Goal: Communication & Community: Answer question/provide support

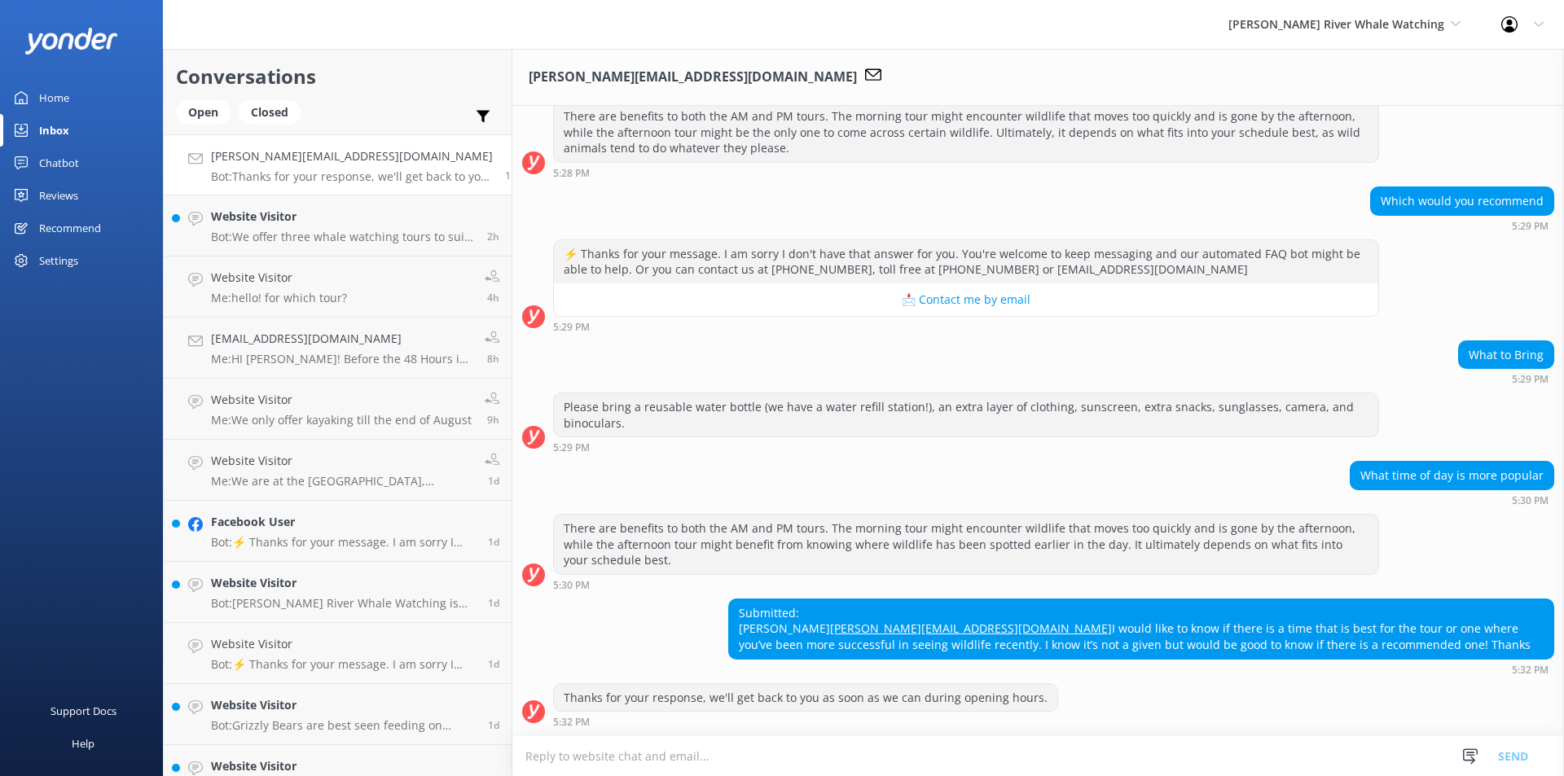
scroll to position [388, 0]
click at [625, 761] on textarea at bounding box center [1037, 756] width 1051 height 40
paste textarea "There are benefits to both the AM and PM tours! Sometimes the morning tour come…"
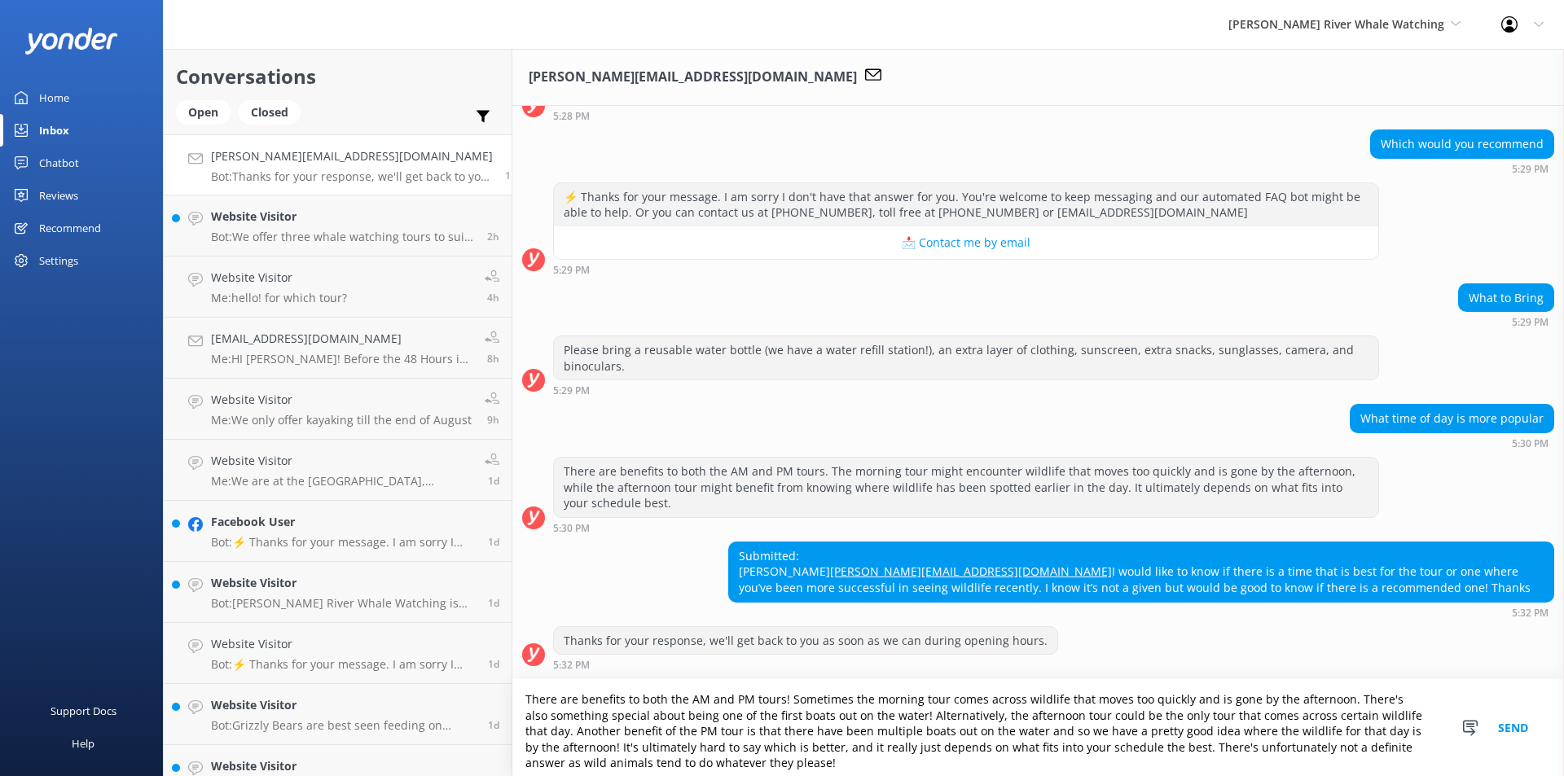
scroll to position [445, 0]
drag, startPoint x: 879, startPoint y: 718, endPoint x: 522, endPoint y: 687, distance: 358.0
click at [522, 687] on textarea "There are benefits to both the AM and PM tours! Sometimes the morning tour come…" at bounding box center [1037, 727] width 1051 height 97
drag, startPoint x: 823, startPoint y: 713, endPoint x: 1344, endPoint y: 714, distance: 520.4
click at [1344, 714] on textarea "Hi [PERSON_NAME]! Thanks for reaching out in regards to our tours. There isn't …" at bounding box center [1037, 727] width 1051 height 97
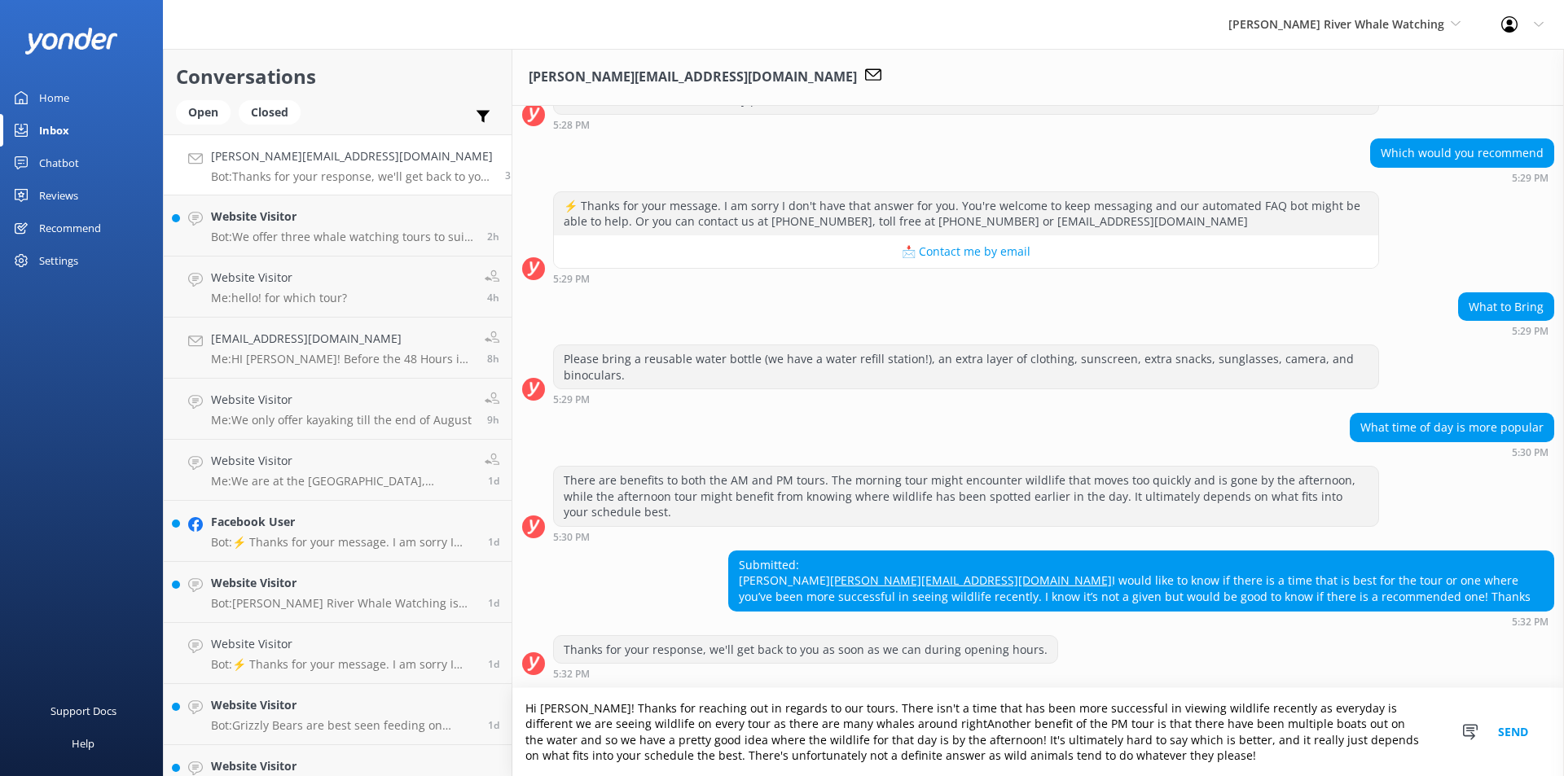
scroll to position [437, 0]
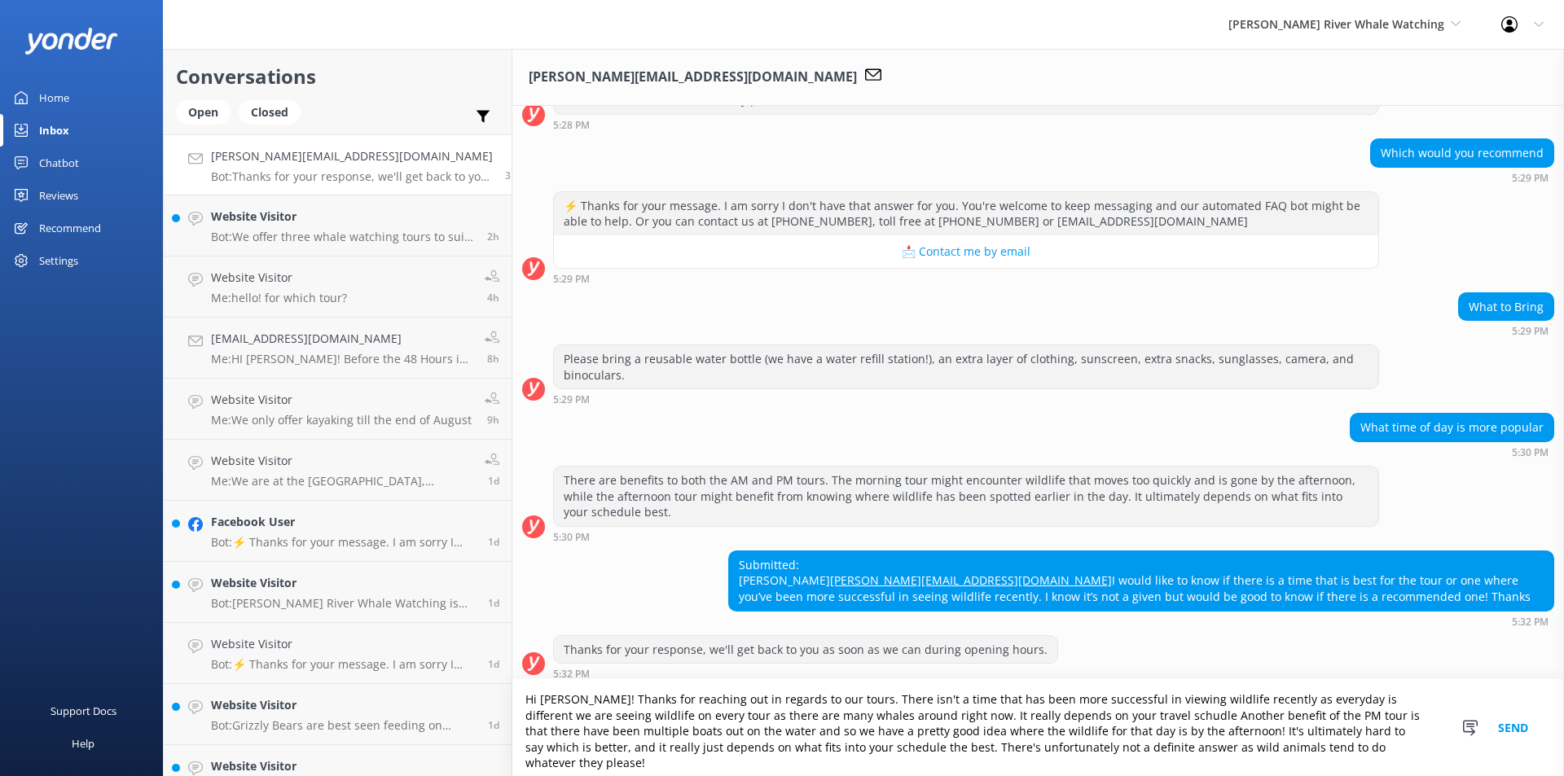
click at [1043, 725] on textarea "Hi [PERSON_NAME]! Thanks for reaching out in regards to our tours. There isn't …" at bounding box center [1037, 727] width 1051 height 97
drag, startPoint x: 1069, startPoint y: 405, endPoint x: 1217, endPoint y: 735, distance: 361.3
click at [1227, 743] on textarea "Hi [PERSON_NAME]! Thanks for reaching out in regards to our tours. There isn't …" at bounding box center [1037, 727] width 1051 height 97
click at [1237, 736] on textarea "Hi [PERSON_NAME]! Thanks for reaching out in regards to our tours. There isn't …" at bounding box center [1037, 727] width 1051 height 97
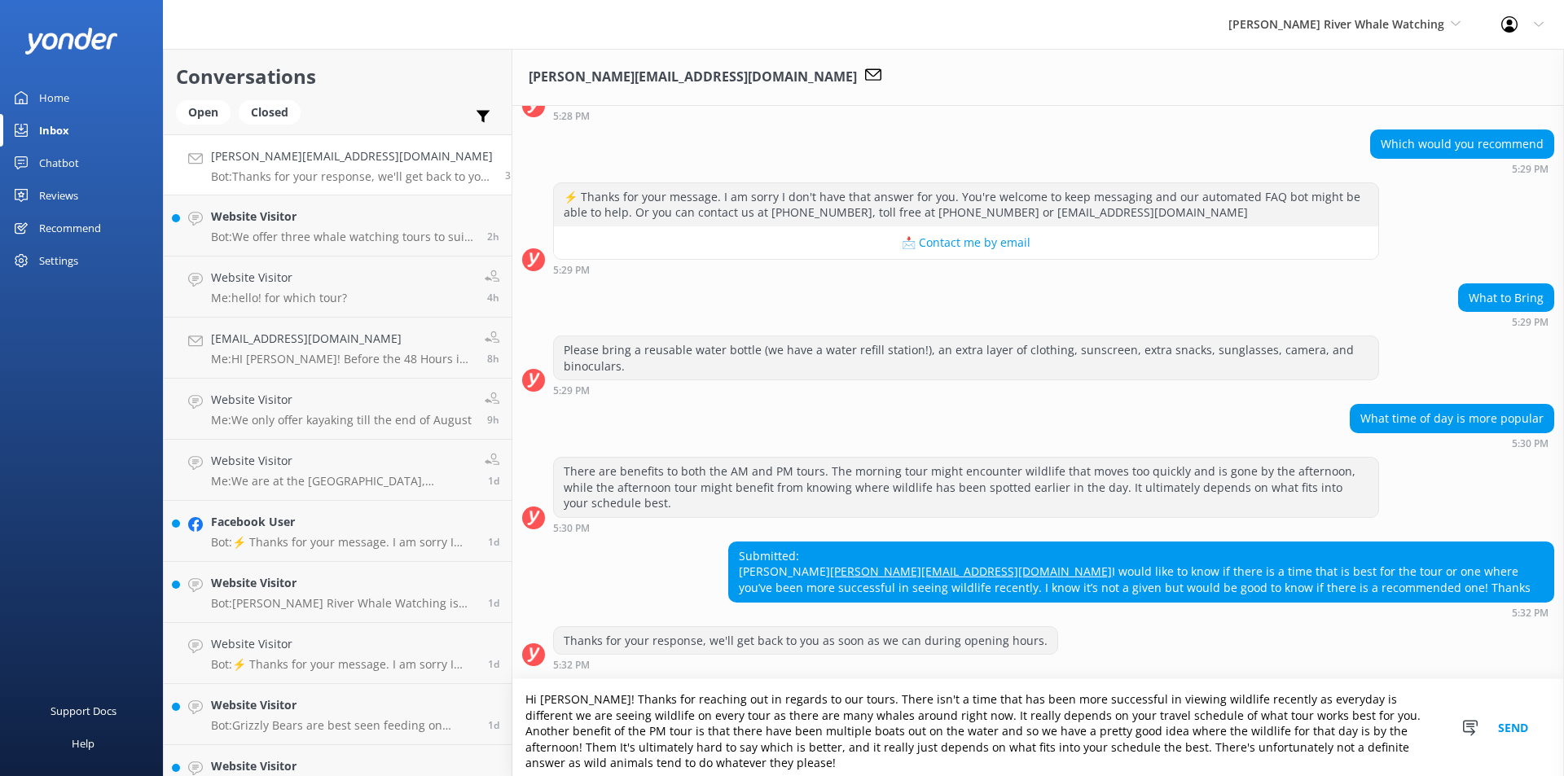
scroll to position [445, 0]
paste textarea "There's also something special about being one of the first boats out on the wa…"
click at [1343, 729] on textarea "Hi [PERSON_NAME]! Thanks for reaching out in regards to our tours. There isn't …" at bounding box center [1037, 727] width 1051 height 97
click at [1205, 709] on textarea "Hi [PERSON_NAME]! Thanks for reaching out in regards to our tours. There isn't …" at bounding box center [1037, 727] width 1051 height 97
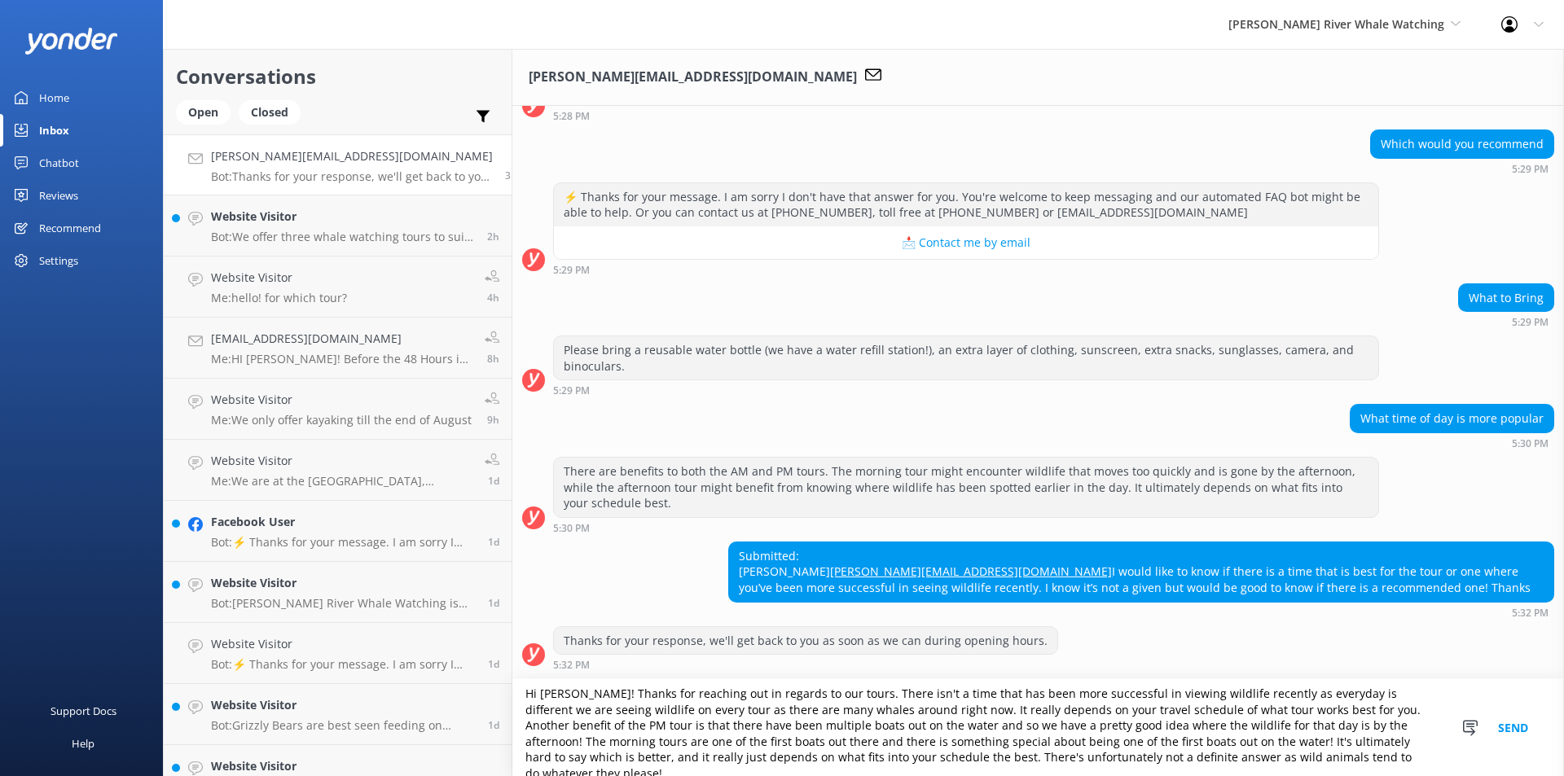
scroll to position [7, 0]
drag, startPoint x: 1241, startPoint y: 707, endPoint x: 1244, endPoint y: 721, distance: 14.2
click at [1244, 721] on textarea "Hi [PERSON_NAME]! Thanks for reaching out in regards to our tours. There isn't …" at bounding box center [1037, 727] width 1051 height 97
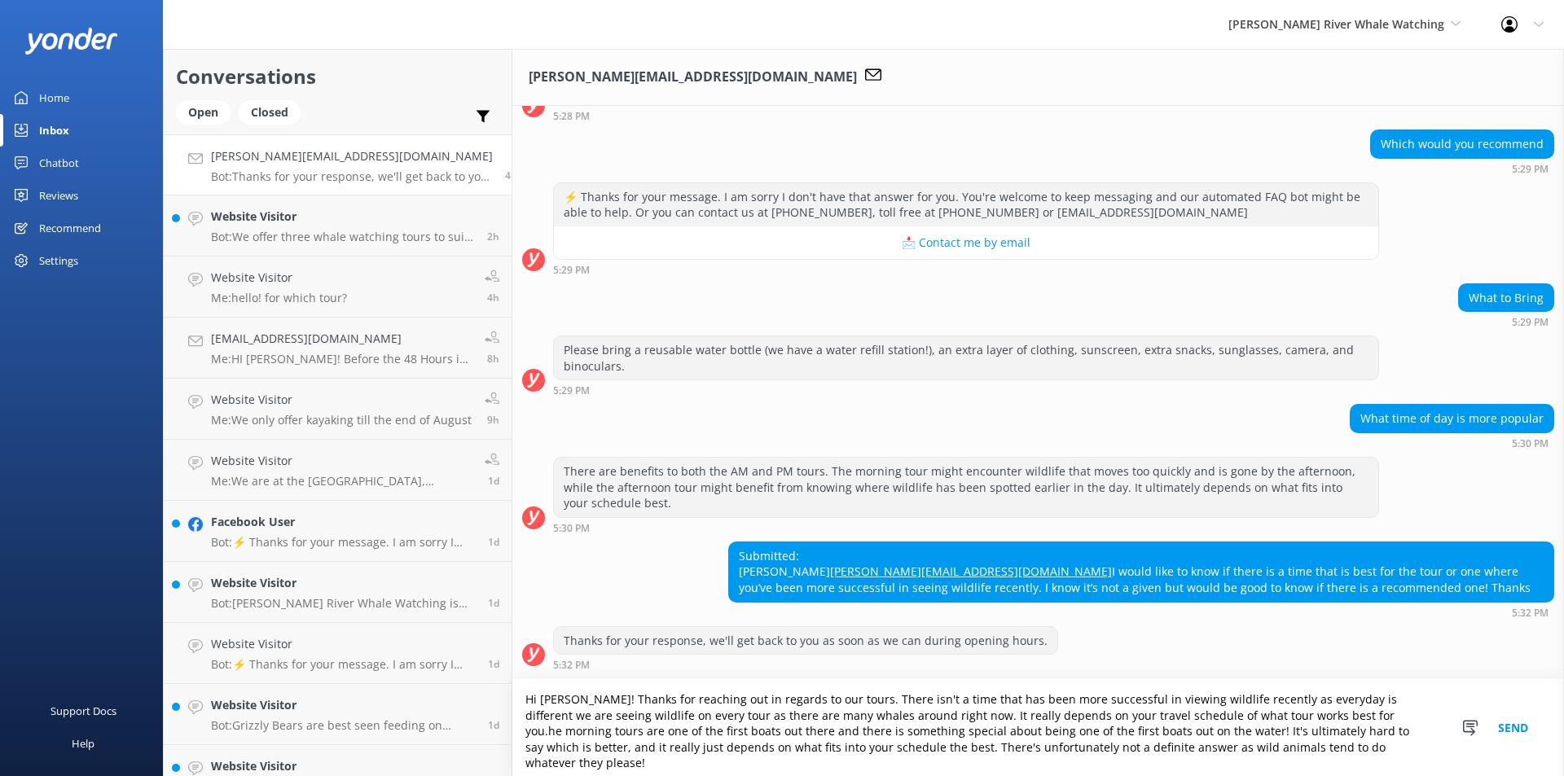
scroll to position [437, 0]
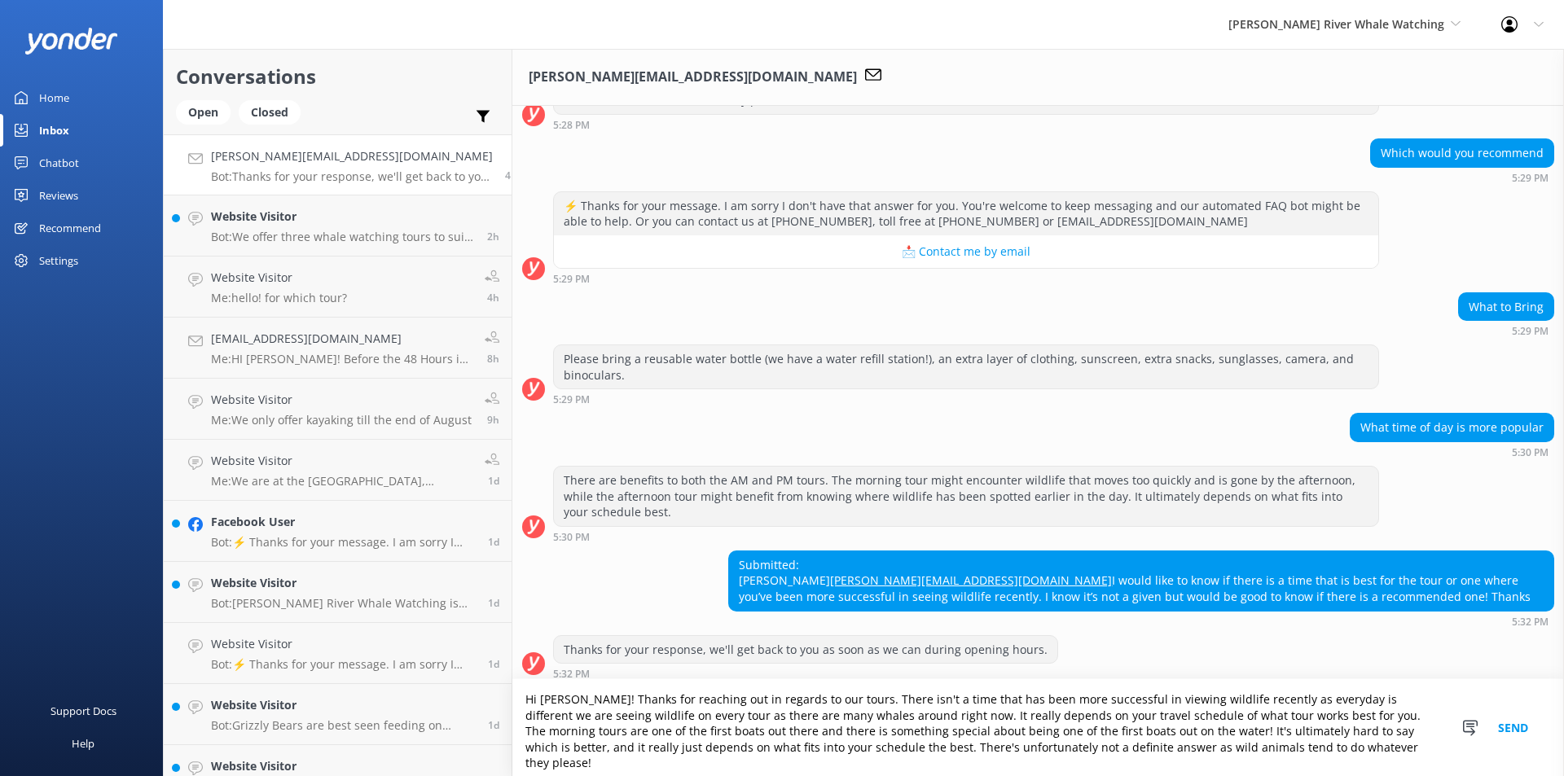
click at [1047, 739] on textarea "Hi [PERSON_NAME]! Thanks for reaching out in regards to our tours. There isn't …" at bounding box center [1037, 727] width 1051 height 97
paste textarea "Another benefit of the PM tour is that there have been multiple boats out on th…"
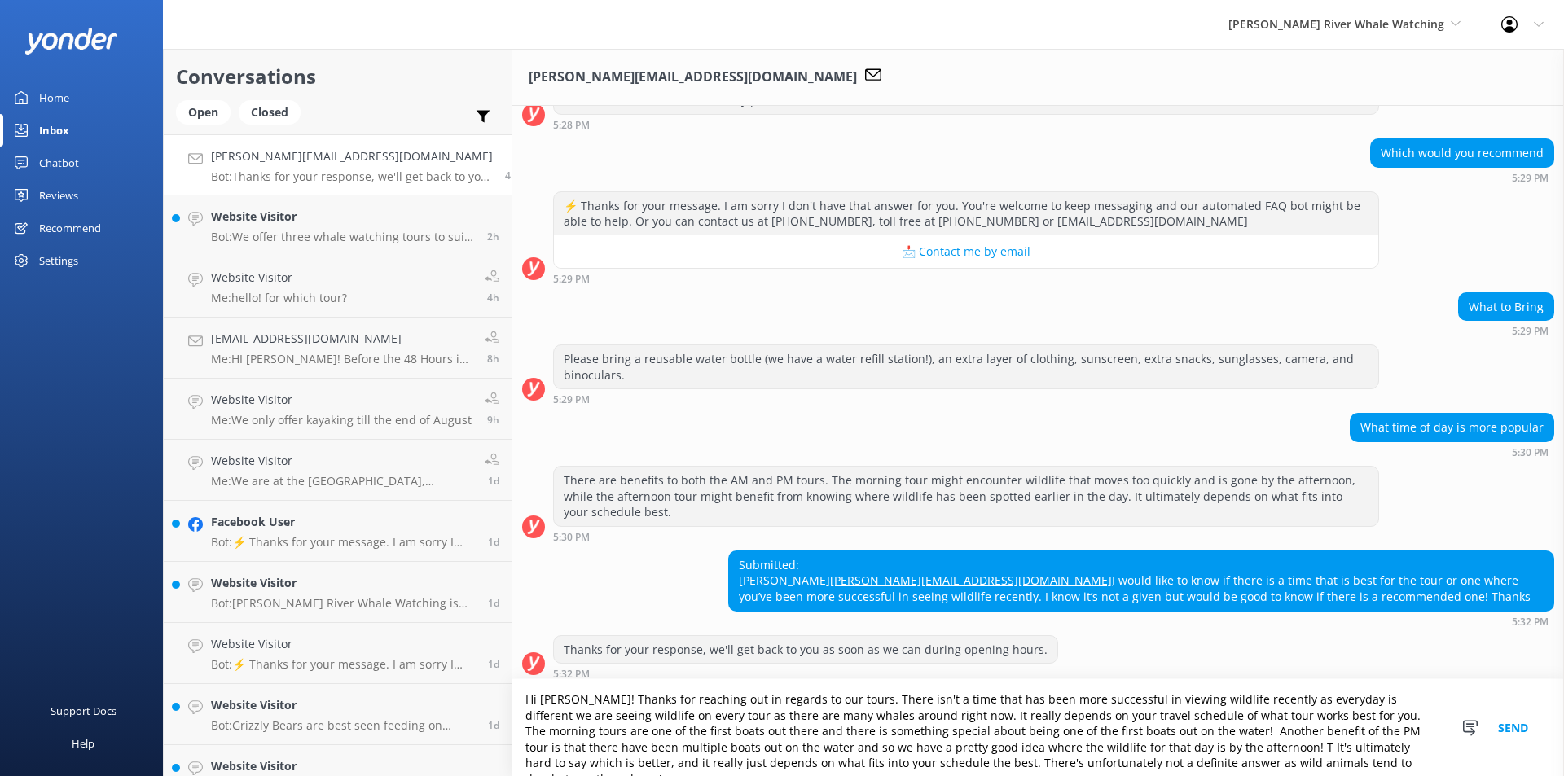
scroll to position [445, 0]
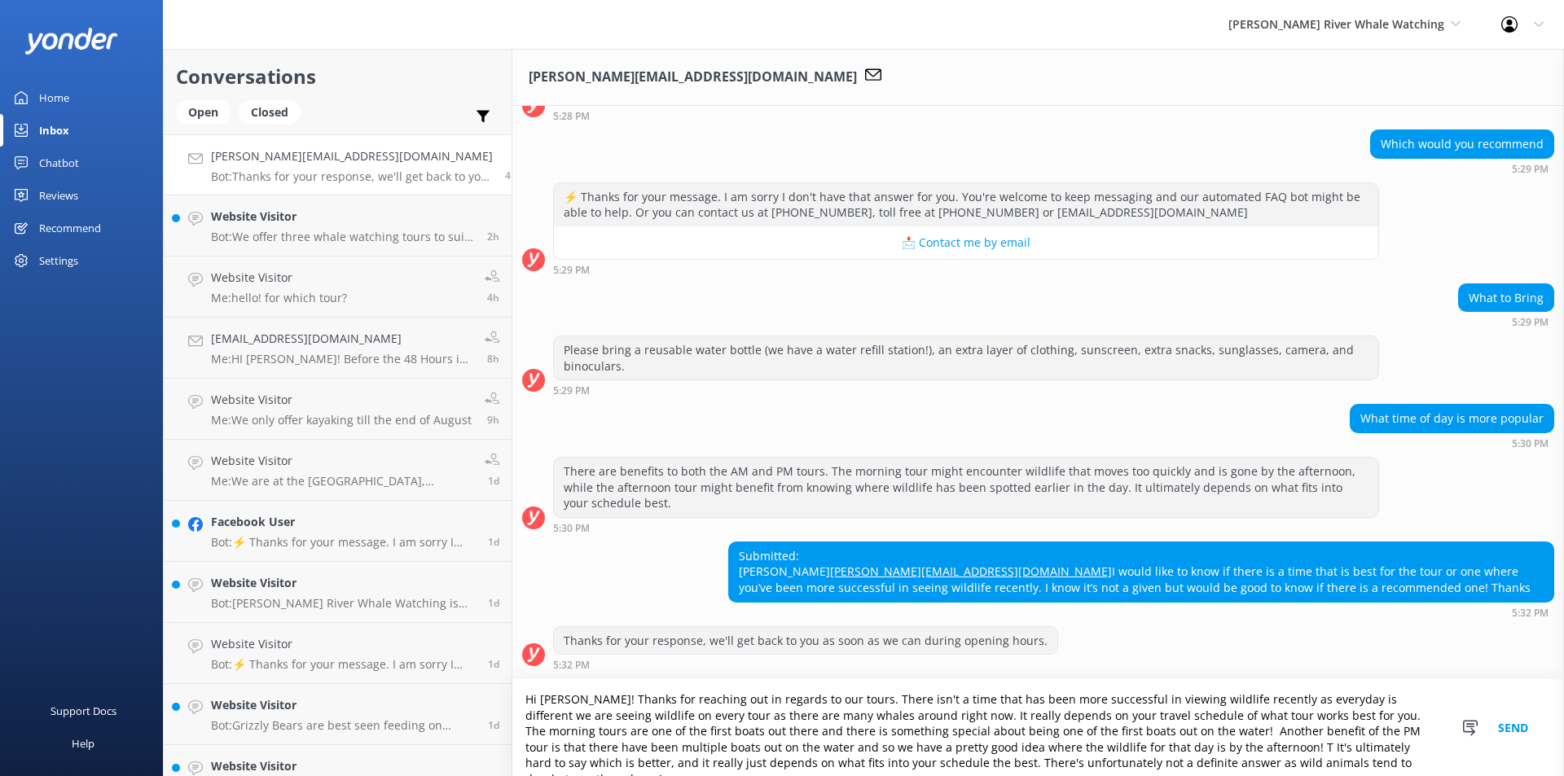
drag, startPoint x: 1052, startPoint y: 733, endPoint x: 1177, endPoint y: 728, distance: 124.7
click at [1177, 728] on textarea "Hi [PERSON_NAME]! Thanks for reaching out in regards to our tours. There isn't …" at bounding box center [1037, 727] width 1051 height 97
click at [1055, 745] on textarea "Hi [PERSON_NAME]! Thanks for reaching out in regards to our tours. There isn't …" at bounding box center [1037, 727] width 1051 height 97
click at [1135, 748] on textarea "Hi [PERSON_NAME]! Thanks for reaching out in regards to our tours. There isn't …" at bounding box center [1037, 727] width 1051 height 97
drag, startPoint x: 1244, startPoint y: 715, endPoint x: 853, endPoint y: 715, distance: 391.7
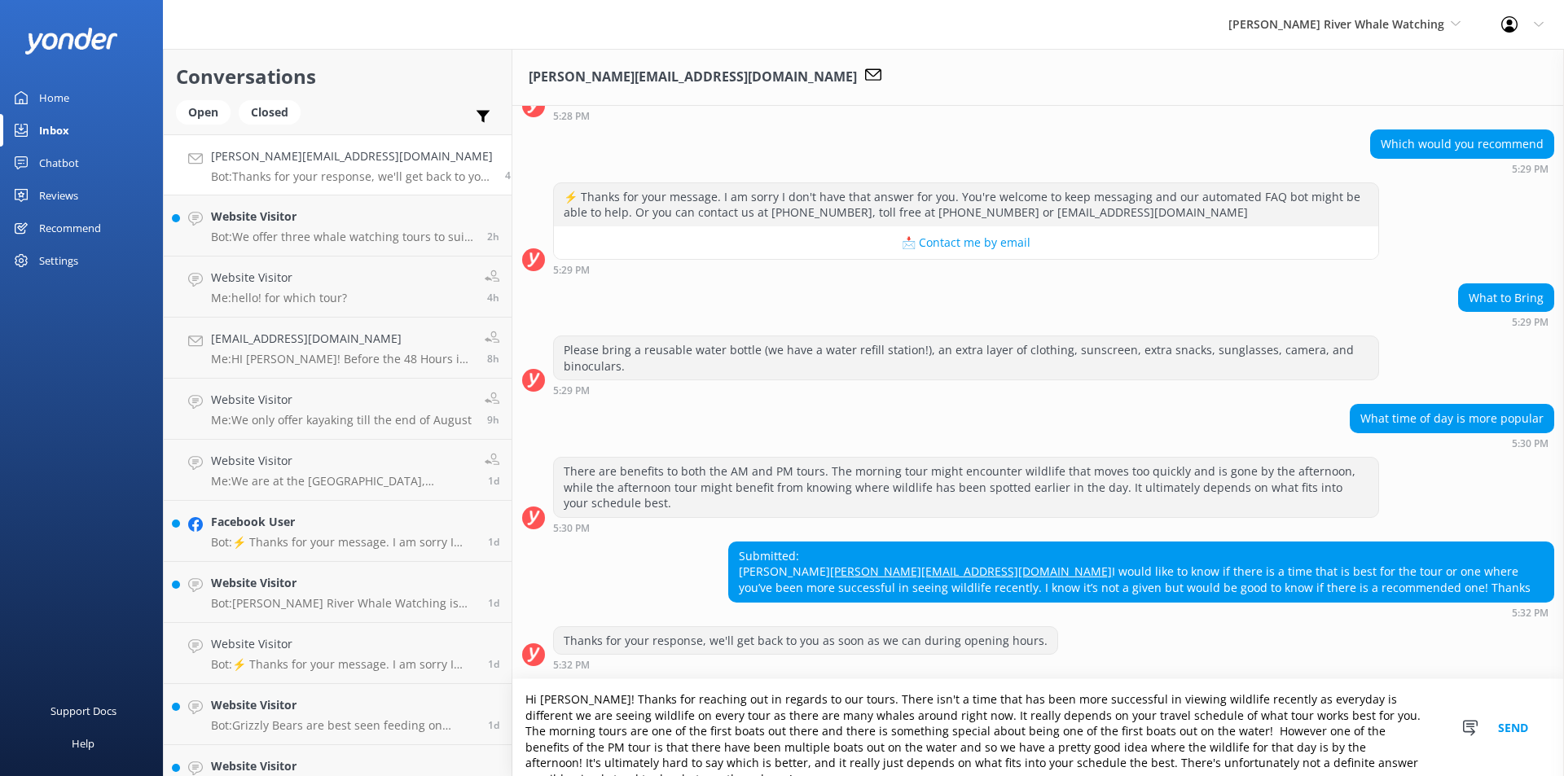
click at [853, 715] on textarea "Hi [PERSON_NAME]! Thanks for reaching out in regards to our tours. There isn't …" at bounding box center [1037, 727] width 1051 height 97
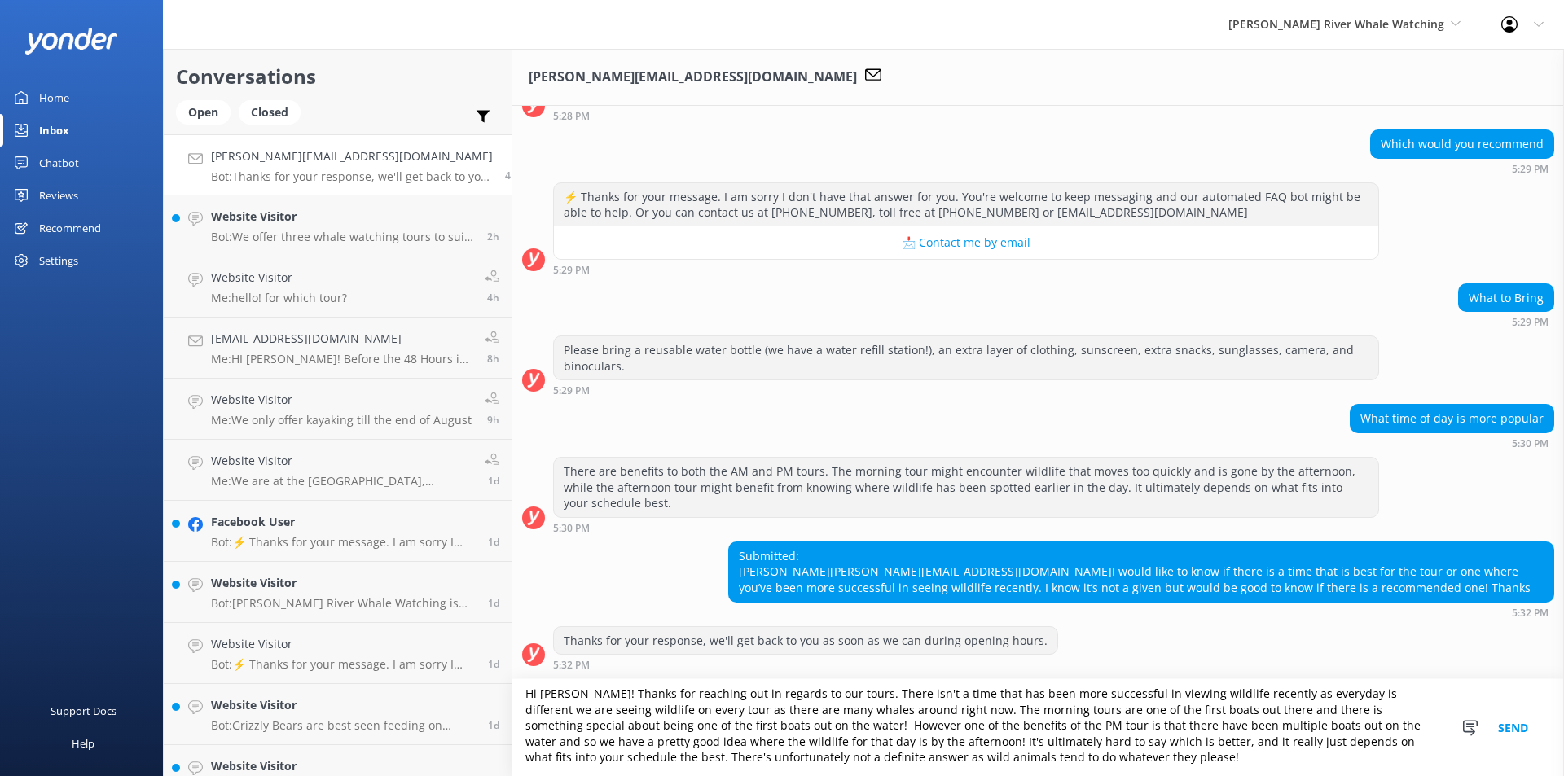
scroll to position [7, 0]
click at [1039, 748] on textarea "Hi [PERSON_NAME]! Thanks for reaching out in regards to our tours. There isn't …" at bounding box center [1037, 727] width 1051 height 97
click at [989, 748] on textarea "Hi [PERSON_NAME]! Thanks for reaching out in regards to our tours. There isn't …" at bounding box center [1037, 727] width 1051 height 97
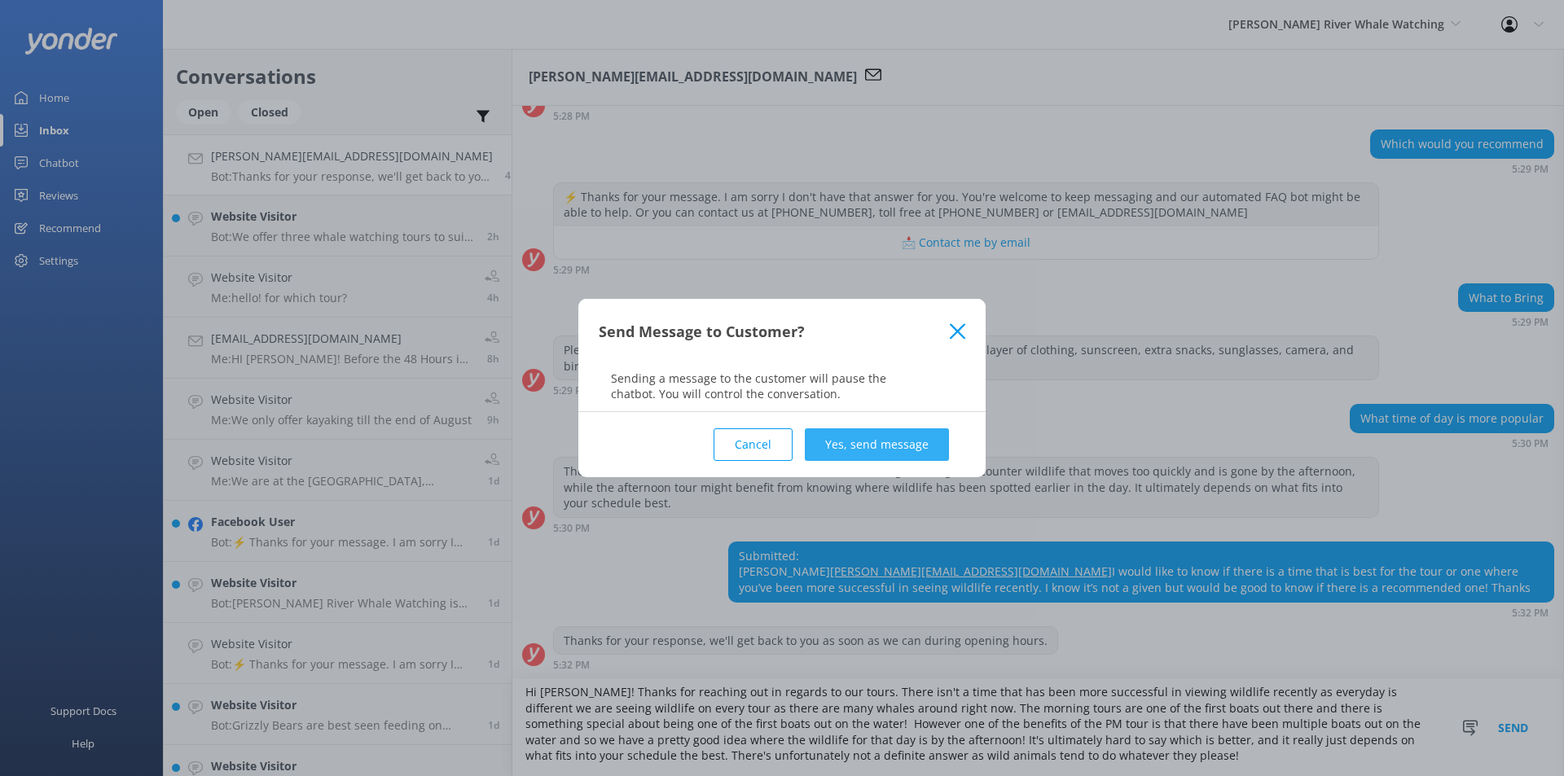
type textarea "Hi [PERSON_NAME]! Thanks for reaching out in regards to our tours. There isn't …"
click at [902, 447] on button "Yes, send message" at bounding box center [877, 444] width 144 height 33
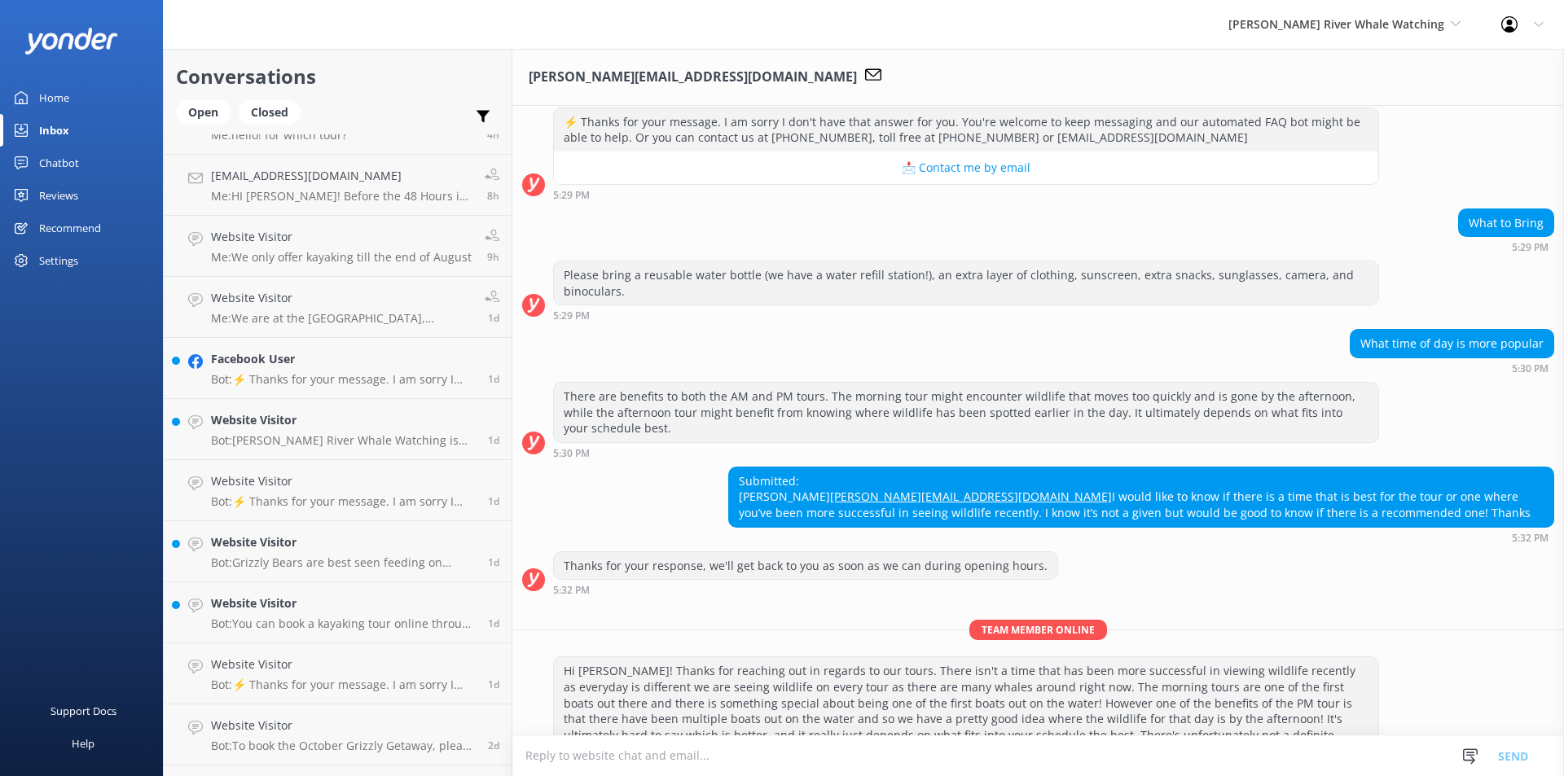
scroll to position [610, 0]
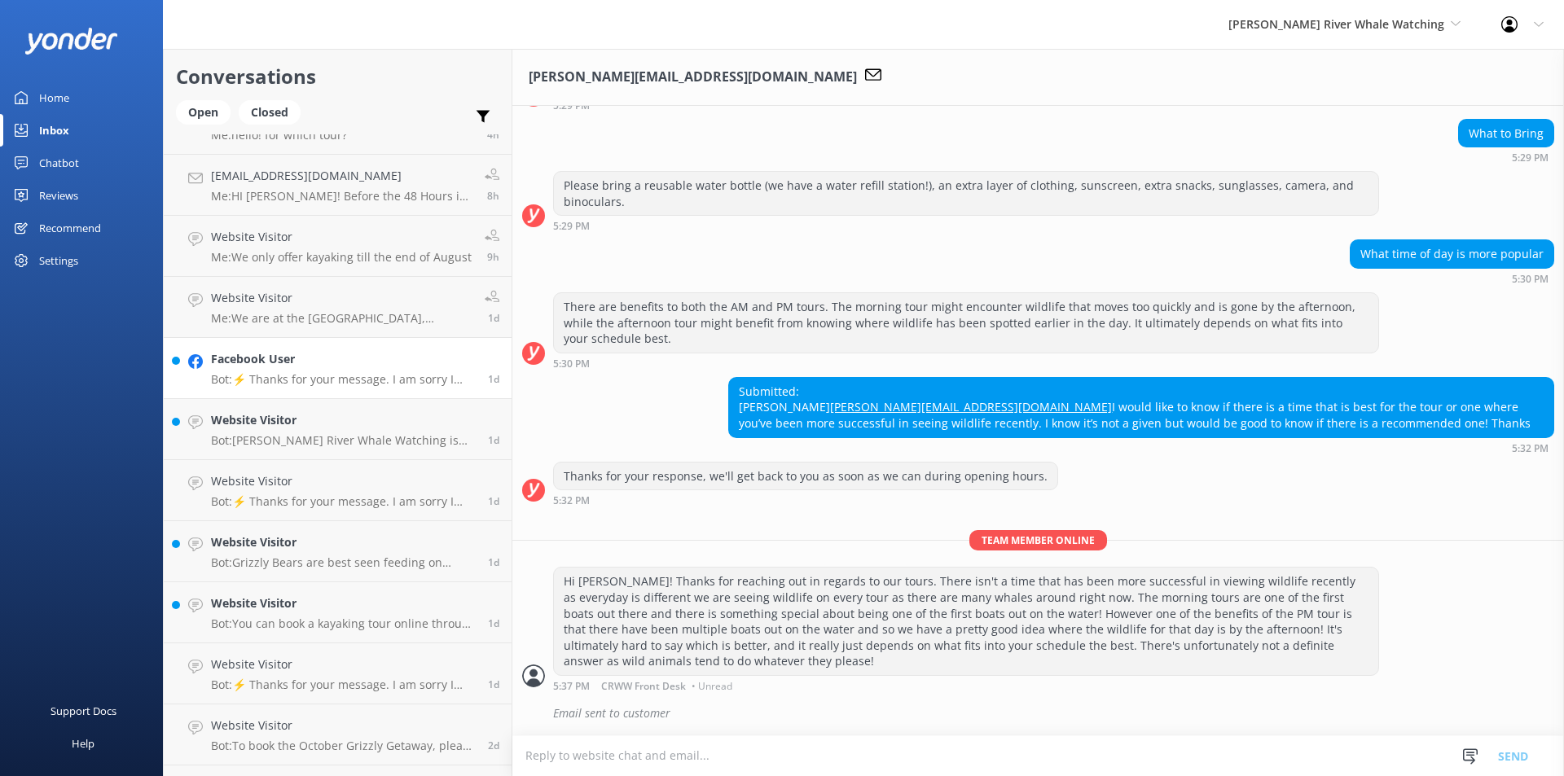
click at [279, 395] on link "Facebook User Bot: ⚡ Thanks for your message. I am sorry I don't have that answ…" at bounding box center [338, 368] width 348 height 61
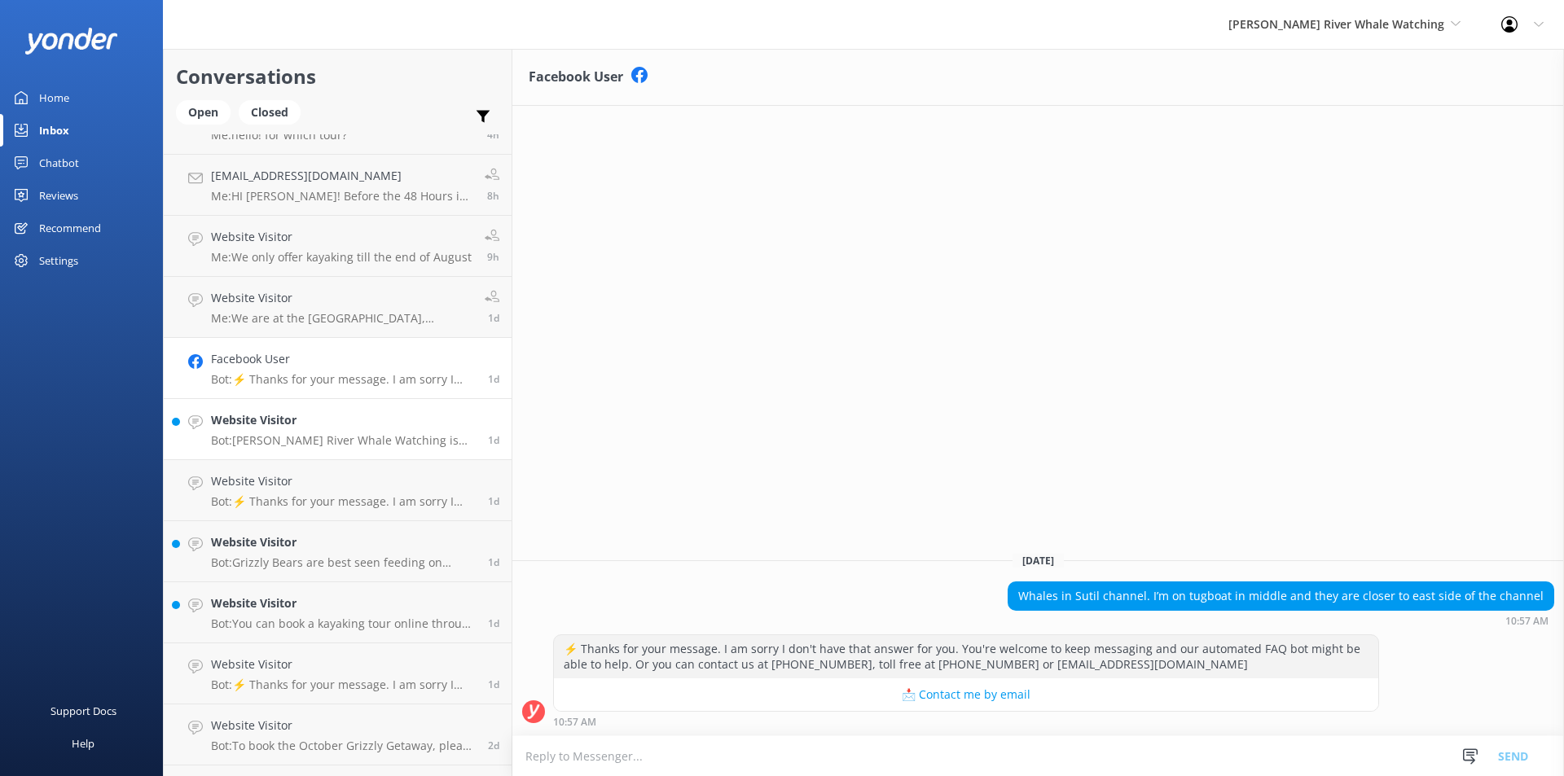
click at [266, 429] on h4 "Website Visitor" at bounding box center [343, 420] width 265 height 18
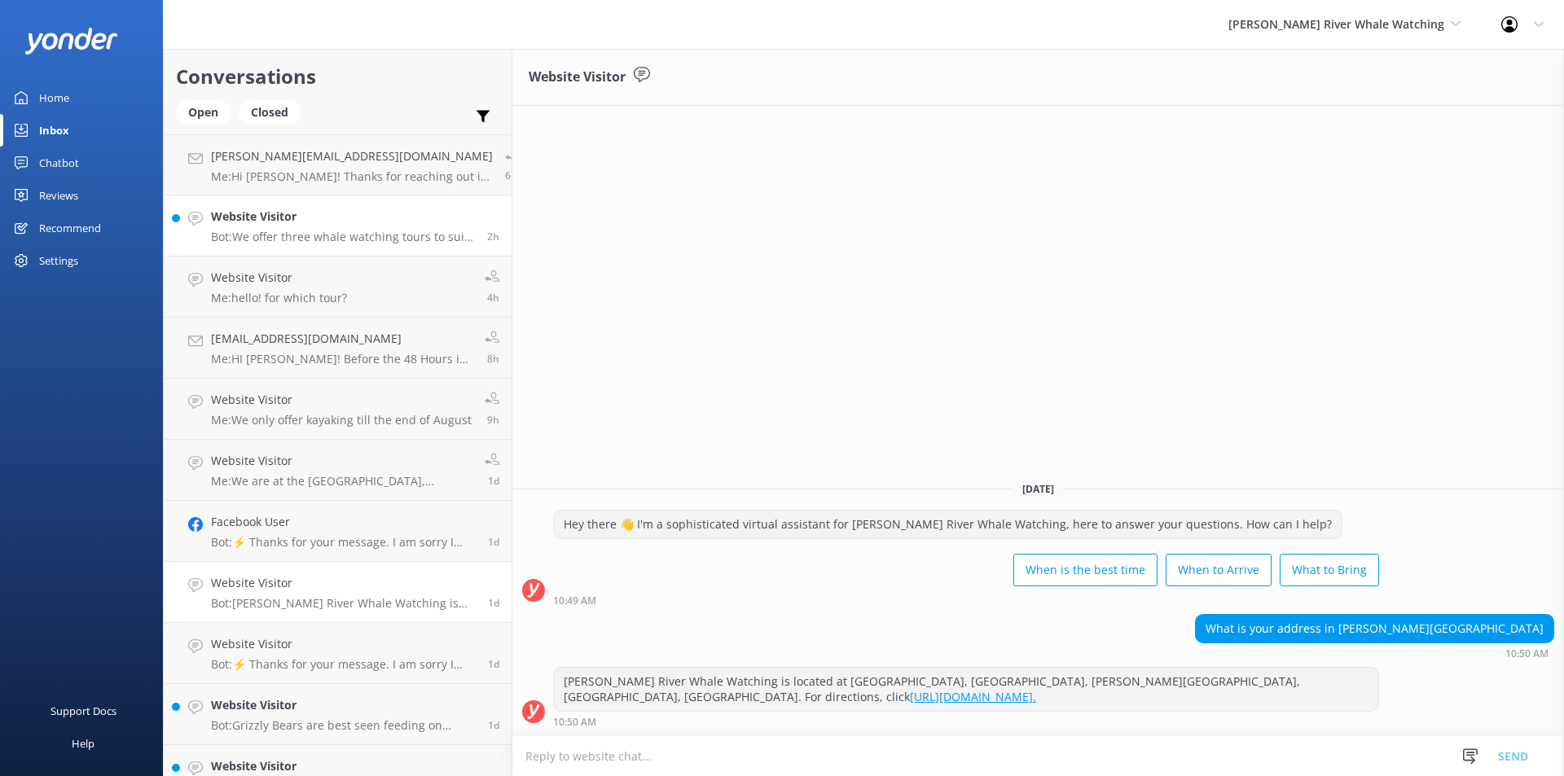
click at [285, 235] on p "Bot: We offer three whale watching tours to suit different schedules. The Full …" at bounding box center [343, 237] width 264 height 15
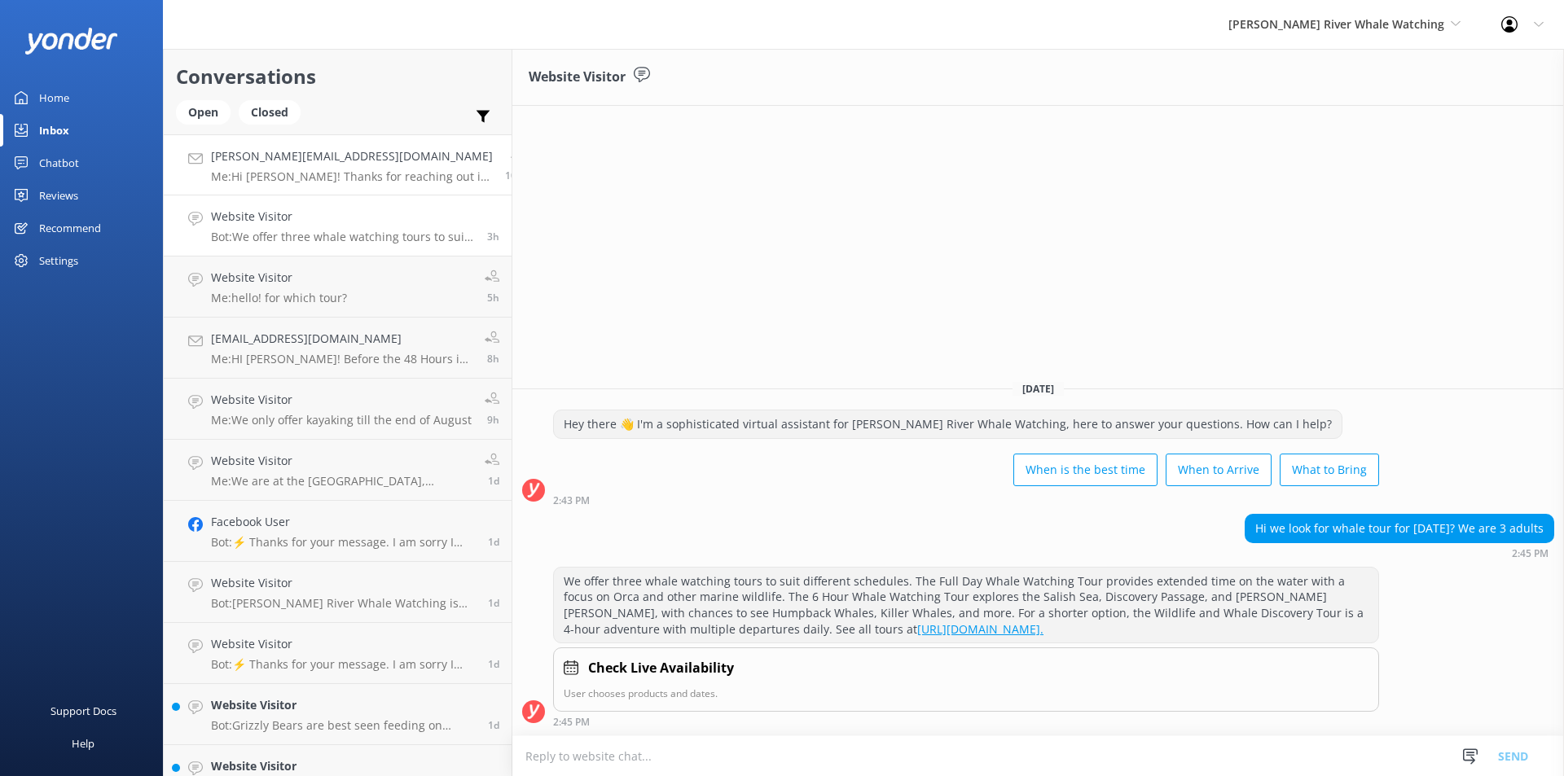
click at [276, 170] on p "Me: Hi [PERSON_NAME]! Thanks for reaching out in regards to our tours. There is…" at bounding box center [352, 176] width 282 height 15
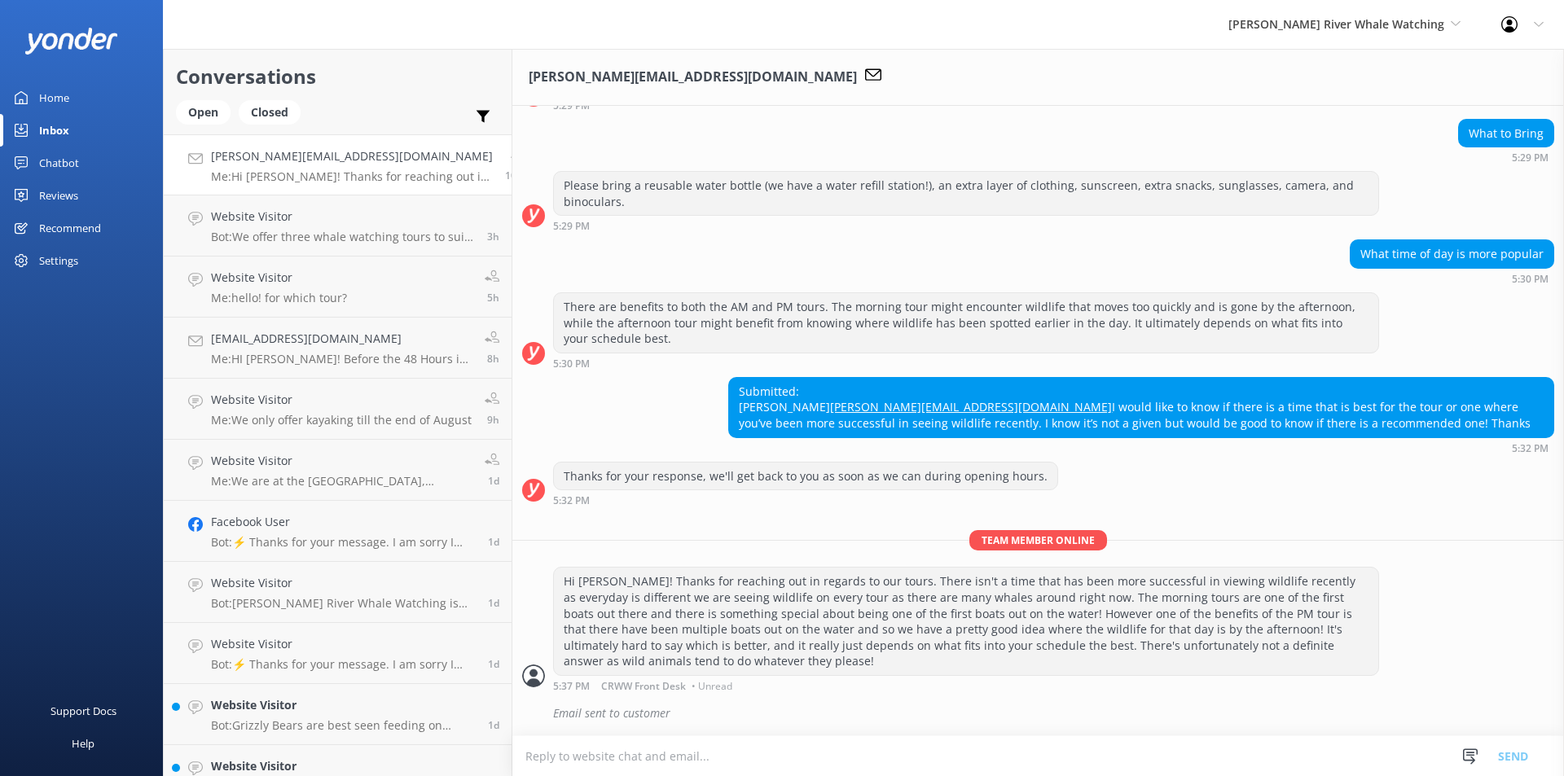
scroll to position [610, 0]
